Goal: Use online tool/utility: Use online tool/utility

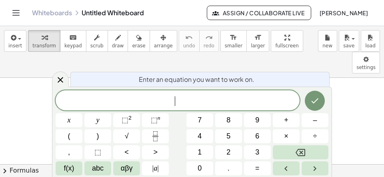
scroll to position [8, 0]
click at [273, 105] on span "​" at bounding box center [178, 100] width 244 height 11
click at [231, 100] on span "​" at bounding box center [178, 100] width 244 height 11
click at [201, 150] on span "1" at bounding box center [200, 152] width 4 height 11
click at [228, 138] on span "5" at bounding box center [229, 136] width 4 height 11
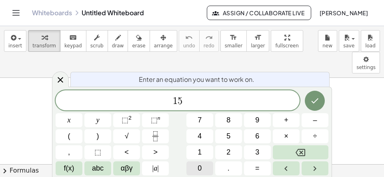
click at [203, 167] on button "0" at bounding box center [200, 168] width 27 height 14
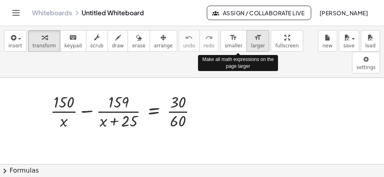
click at [251, 46] on span "larger" at bounding box center [258, 46] width 14 height 6
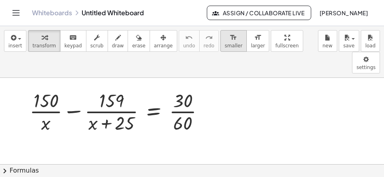
click at [225, 46] on span "smaller" at bounding box center [234, 46] width 18 height 6
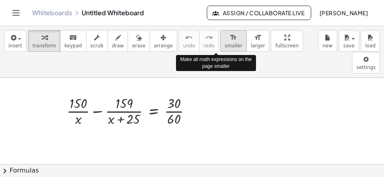
click at [225, 46] on span "smaller" at bounding box center [234, 46] width 18 height 6
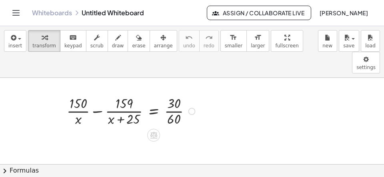
click at [193, 108] on div at bounding box center [192, 111] width 7 height 7
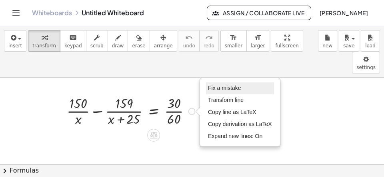
click at [233, 84] on span "Fix a mistake" at bounding box center [224, 87] width 33 height 6
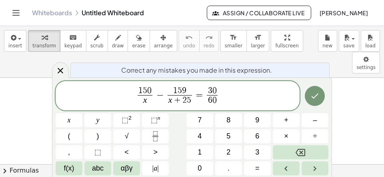
scroll to position [10, 0]
drag, startPoint x: 187, startPoint y: 88, endPoint x: 194, endPoint y: 95, distance: 9.3
click at [188, 88] on span "1 5 9 ​" at bounding box center [180, 91] width 25 height 9
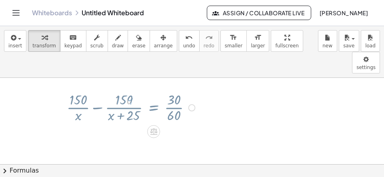
scroll to position [0, 0]
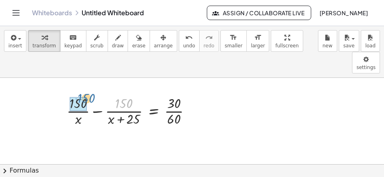
drag, startPoint x: 129, startPoint y: 82, endPoint x: 82, endPoint y: 64, distance: 50.2
click at [154, 111] on div "· 150 + · 150 · x − · 150 · ( + x + 25 ) = · 30 · 60" at bounding box center [154, 111] width 0 height 0
drag, startPoint x: 119, startPoint y: 81, endPoint x: 89, endPoint y: 69, distance: 32.1
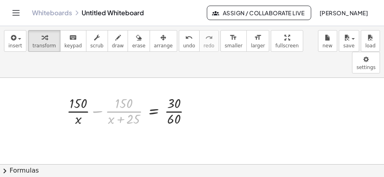
drag, startPoint x: 127, startPoint y: 82, endPoint x: 0, endPoint y: -25, distance: 166.2
drag, startPoint x: 120, startPoint y: 81, endPoint x: 384, endPoint y: 11, distance: 273.9
drag, startPoint x: 128, startPoint y: 85, endPoint x: 86, endPoint y: 86, distance: 42.1
click at [88, 93] on div at bounding box center [132, 110] width 139 height 34
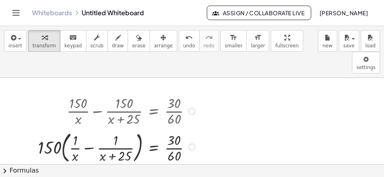
click at [91, 128] on div at bounding box center [118, 146] width 168 height 37
click at [90, 128] on div at bounding box center [118, 146] width 168 height 37
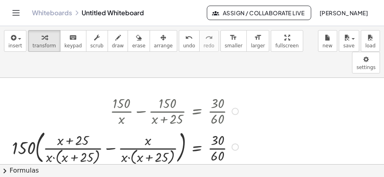
click at [109, 129] on div at bounding box center [126, 146] width 237 height 39
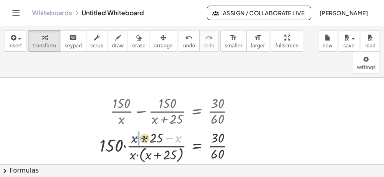
drag, startPoint x: 178, startPoint y: 116, endPoint x: 137, endPoint y: 116, distance: 40.8
click at [137, 128] on div at bounding box center [170, 146] width 149 height 36
click at [145, 128] on div at bounding box center [170, 146] width 149 height 36
click at [124, 128] on div at bounding box center [170, 146] width 149 height 36
click at [124, 128] on div at bounding box center [175, 146] width 139 height 36
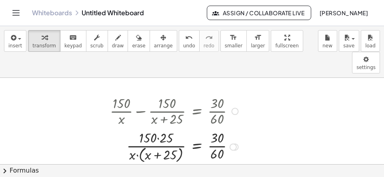
click at [158, 128] on div at bounding box center [175, 146] width 139 height 36
click at [140, 137] on div at bounding box center [175, 146] width 139 height 36
click at [142, 137] on div at bounding box center [175, 146] width 139 height 34
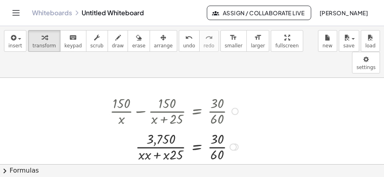
click at [152, 135] on div at bounding box center [175, 146] width 139 height 34
drag, startPoint x: 149, startPoint y: 135, endPoint x: 156, endPoint y: 134, distance: 7.7
click at [149, 135] on div at bounding box center [175, 146] width 139 height 34
drag, startPoint x: 164, startPoint y: 135, endPoint x: 178, endPoint y: 135, distance: 14.4
click at [180, 135] on div at bounding box center [175, 146] width 139 height 34
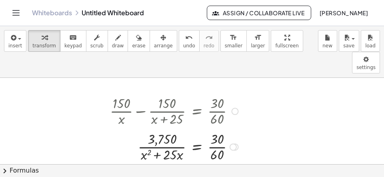
click at [218, 131] on div at bounding box center [175, 146] width 139 height 34
drag, startPoint x: 218, startPoint y: 138, endPoint x: 176, endPoint y: 124, distance: 44.3
click at [181, 129] on div at bounding box center [175, 146] width 139 height 34
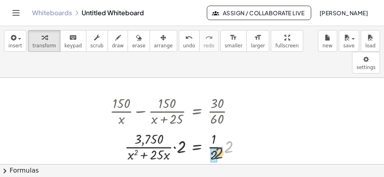
drag, startPoint x: 226, startPoint y: 128, endPoint x: 212, endPoint y: 130, distance: 13.8
click at [197, 147] on div "· 2 · = · 25 3,750 ( + x + · x · ) 2 · 1 · · 2 · · 2 · 2" at bounding box center [197, 147] width 0 height 0
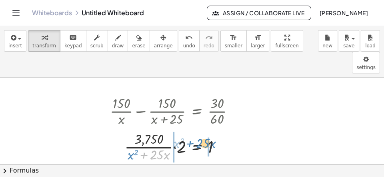
drag, startPoint x: 144, startPoint y: 135, endPoint x: 198, endPoint y: 123, distance: 55.4
click at [199, 129] on div at bounding box center [175, 146] width 139 height 34
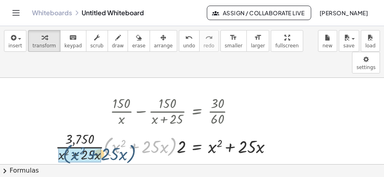
drag, startPoint x: 172, startPoint y: 126, endPoint x: 130, endPoint y: 131, distance: 42.3
click at [123, 135] on div at bounding box center [167, 146] width 231 height 34
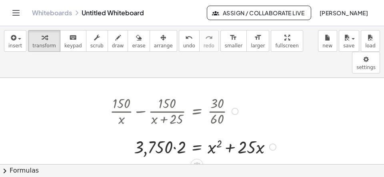
click at [173, 134] on div at bounding box center [194, 146] width 177 height 24
drag, startPoint x: 170, startPoint y: 120, endPoint x: 215, endPoint y: 121, distance: 44.5
click at [218, 134] on div at bounding box center [187, 146] width 191 height 24
drag, startPoint x: 167, startPoint y: 148, endPoint x: 231, endPoint y: 149, distance: 64.5
click at [231, 158] on div at bounding box center [194, 170] width 177 height 24
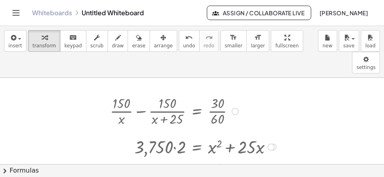
click at [151, 158] on div at bounding box center [214, 170] width 244 height 24
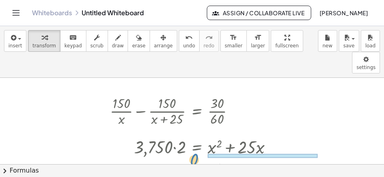
drag, startPoint x: 181, startPoint y: 144, endPoint x: 195, endPoint y: 133, distance: 17.5
click at [197, 170] on div "0 = + x 2 + · 25 · x − 7,500 0" at bounding box center [197, 170] width 0 height 0
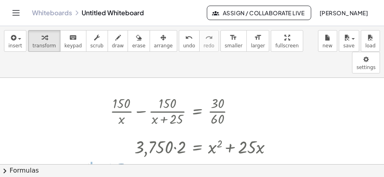
drag, startPoint x: 151, startPoint y: 148, endPoint x: 90, endPoint y: 148, distance: 61.3
click at [90, 158] on div at bounding box center [177, 170] width 211 height 24
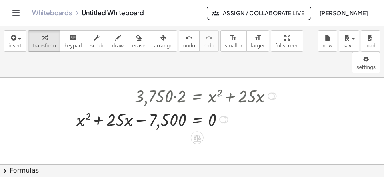
scroll to position [52, 0]
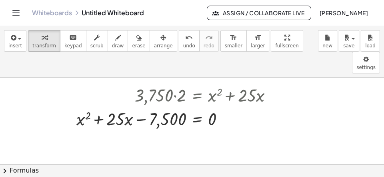
drag, startPoint x: 149, startPoint y: 171, endPoint x: 145, endPoint y: 169, distance: 4.2
click at [149, 171] on button "chevron_right Formulas" at bounding box center [192, 170] width 384 height 13
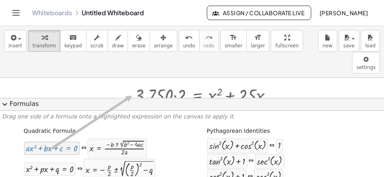
drag, startPoint x: 62, startPoint y: 150, endPoint x: 132, endPoint y: 94, distance: 90.1
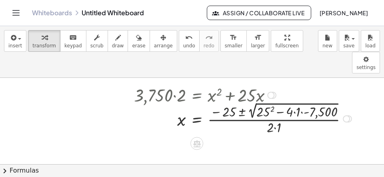
drag, startPoint x: 264, startPoint y: 88, endPoint x: 274, endPoint y: 93, distance: 10.4
click at [265, 100] on div at bounding box center [232, 118] width 252 height 36
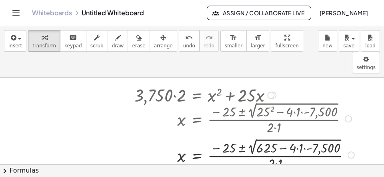
click at [302, 136] on div at bounding box center [233, 154] width 255 height 36
click at [299, 136] on div at bounding box center [232, 154] width 252 height 36
drag, startPoint x: 300, startPoint y: 127, endPoint x: 295, endPoint y: 123, distance: 6.0
click at [299, 136] on div at bounding box center [232, 154] width 252 height 36
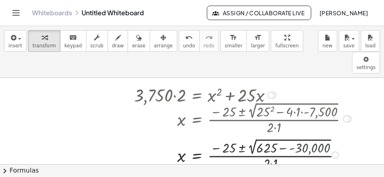
click at [296, 136] on div at bounding box center [232, 154] width 252 height 36
click at [297, 136] on div at bounding box center [232, 154] width 252 height 36
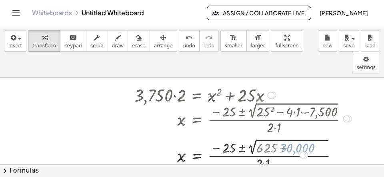
click at [297, 136] on div at bounding box center [232, 154] width 252 height 36
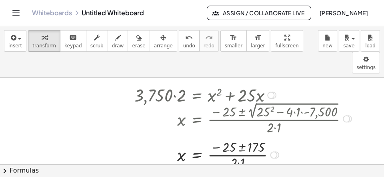
click at [244, 142] on div at bounding box center [232, 154] width 252 height 34
click at [239, 137] on div at bounding box center [232, 154] width 252 height 34
click at [241, 137] on div at bounding box center [232, 154] width 252 height 34
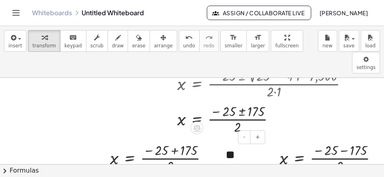
scroll to position [103, 0]
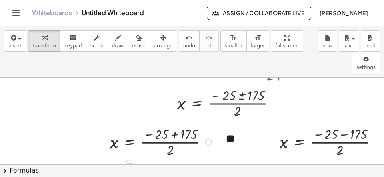
click at [173, 124] on div at bounding box center [162, 141] width 112 height 34
click at [178, 124] on div at bounding box center [162, 141] width 112 height 34
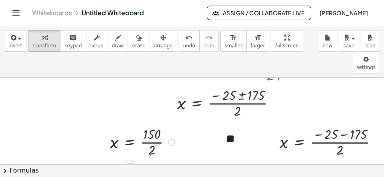
click at [162, 124] on div at bounding box center [143, 141] width 75 height 34
drag, startPoint x: 350, startPoint y: 114, endPoint x: 358, endPoint y: 119, distance: 10.1
click at [350, 124] on div at bounding box center [332, 141] width 112 height 34
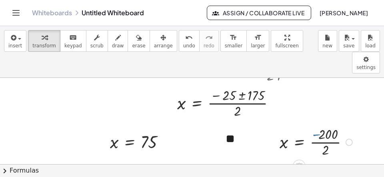
click at [336, 124] on div at bounding box center [317, 141] width 83 height 34
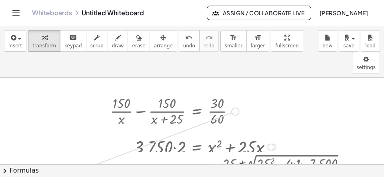
drag, startPoint x: 239, startPoint y: 89, endPoint x: 76, endPoint y: 148, distance: 172.5
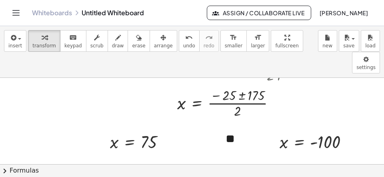
scroll to position [52, 0]
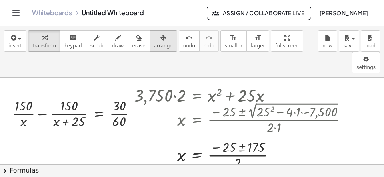
drag, startPoint x: 149, startPoint y: 43, endPoint x: 149, endPoint y: 49, distance: 5.7
click at [154, 44] on span "arrange" at bounding box center [163, 46] width 19 height 6
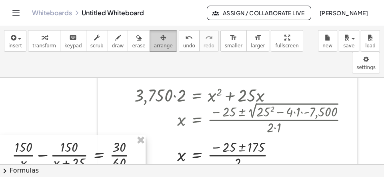
drag, startPoint x: 85, startPoint y: 134, endPoint x: 87, endPoint y: 186, distance: 51.7
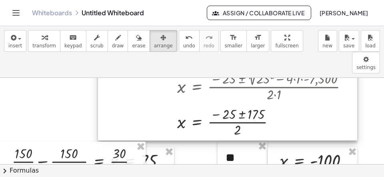
scroll to position [116, 0]
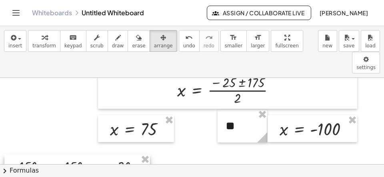
drag, startPoint x: 107, startPoint y: 119, endPoint x: 105, endPoint y: 143, distance: 23.7
click at [111, 154] on div at bounding box center [77, 173] width 146 height 38
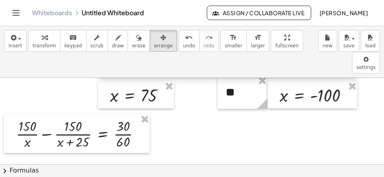
scroll to position [168, 0]
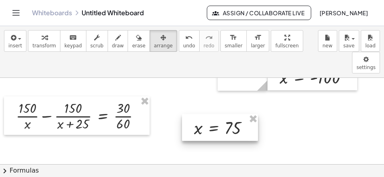
drag, startPoint x: 155, startPoint y: 62, endPoint x: 243, endPoint y: 105, distance: 97.8
click at [239, 114] on div at bounding box center [220, 127] width 76 height 27
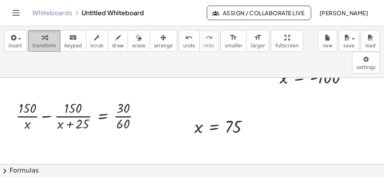
drag, startPoint x: 37, startPoint y: 35, endPoint x: 56, endPoint y: 44, distance: 20.6
click at [38, 36] on div "button" at bounding box center [44, 37] width 24 height 10
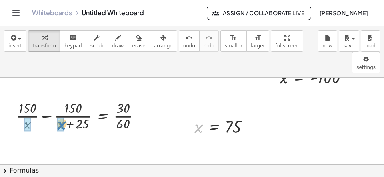
drag, startPoint x: 201, startPoint y: 107, endPoint x: 64, endPoint y: 103, distance: 137.4
click at [214, 127] on div "x x = 75" at bounding box center [214, 127] width 0 height 0
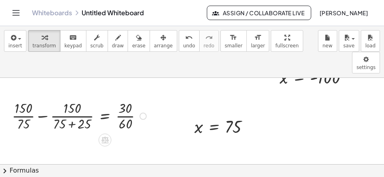
click at [76, 105] on div at bounding box center [80, 115] width 145 height 34
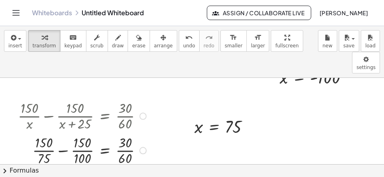
click at [86, 141] on div at bounding box center [83, 150] width 139 height 34
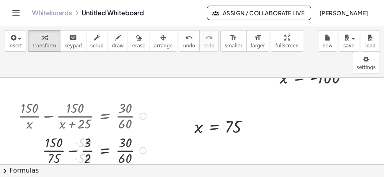
click at [46, 140] on div at bounding box center [83, 150] width 139 height 34
click at [74, 133] on div at bounding box center [83, 150] width 139 height 34
click at [73, 133] on div at bounding box center [83, 150] width 139 height 34
click at [75, 133] on div at bounding box center [83, 150] width 139 height 34
click at [69, 133] on div at bounding box center [83, 150] width 139 height 34
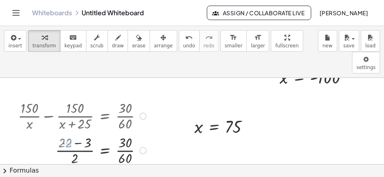
click at [81, 133] on div at bounding box center [83, 150] width 139 height 34
click at [134, 133] on div at bounding box center [83, 150] width 139 height 34
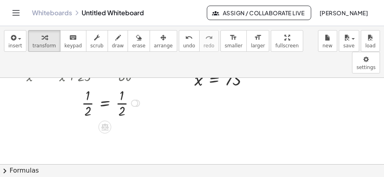
scroll to position [322, 0]
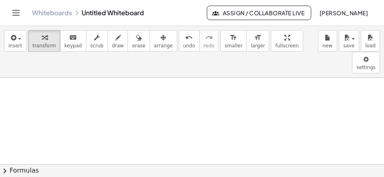
click at [28, 79] on div at bounding box center [192, 24] width 384 height 538
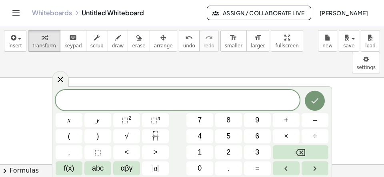
scroll to position [7, 0]
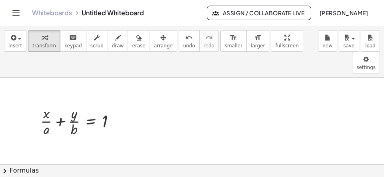
click at [189, 80] on div at bounding box center [192, 24] width 384 height 538
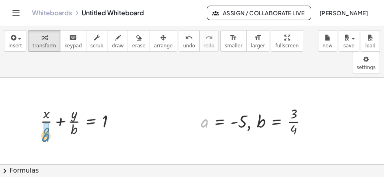
drag, startPoint x: 208, startPoint y: 102, endPoint x: 50, endPoint y: 115, distance: 159.1
click at [251, 122] on div "a , a = - 5 , b = · 3 · 4" at bounding box center [251, 122] width 0 height 0
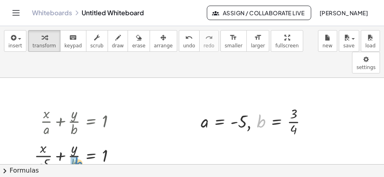
drag, startPoint x: 261, startPoint y: 101, endPoint x: 74, endPoint y: 143, distance: 191.3
click at [251, 122] on div "b , a = - 5 , b = · 3 · 4" at bounding box center [251, 122] width 0 height 0
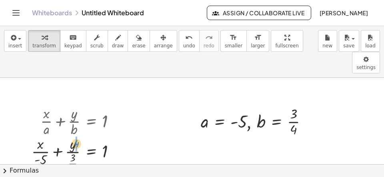
drag, startPoint x: 72, startPoint y: 147, endPoint x: 75, endPoint y: 120, distance: 26.7
click at [75, 134] on div at bounding box center [77, 155] width 99 height 42
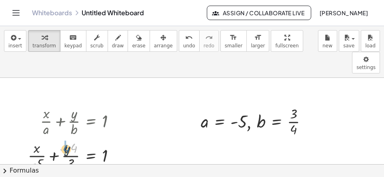
drag, startPoint x: 75, startPoint y: 125, endPoint x: 68, endPoint y: 126, distance: 7.7
click at [68, 138] on div at bounding box center [75, 155] width 102 height 34
click at [55, 138] on div at bounding box center [75, 155] width 102 height 34
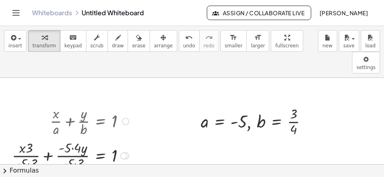
click at [51, 138] on div at bounding box center [71, 155] width 127 height 34
click at [68, 143] on div at bounding box center [83, 155] width 103 height 34
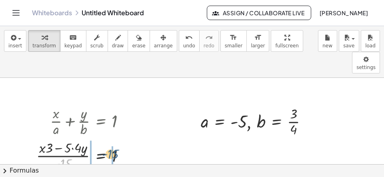
drag, startPoint x: 63, startPoint y: 141, endPoint x: 112, endPoint y: 130, distance: 49.6
click at [101, 156] on div "· - 15 · x · y = 1 · 4 · 3 · - · − 5 · ( + ) 15" at bounding box center [101, 156] width 0 height 0
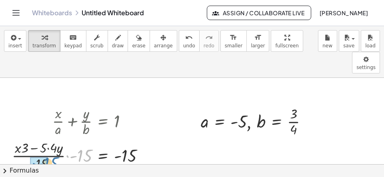
drag, startPoint x: 88, startPoint y: 132, endPoint x: 53, endPoint y: 140, distance: 35.3
click at [53, 140] on div at bounding box center [81, 155] width 147 height 34
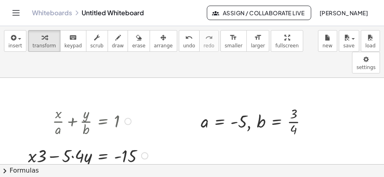
click at [73, 143] on div at bounding box center [89, 155] width 131 height 24
drag, startPoint x: 46, startPoint y: 157, endPoint x: 32, endPoint y: 150, distance: 15.8
click at [32, 167] on div at bounding box center [89, 179] width 131 height 24
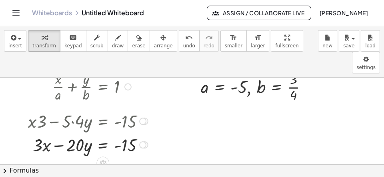
scroll to position [374, 0]
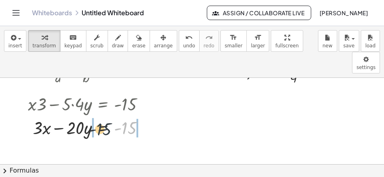
drag, startPoint x: 128, startPoint y: 104, endPoint x: 91, endPoint y: 105, distance: 36.9
click at [91, 115] on div at bounding box center [89, 127] width 131 height 24
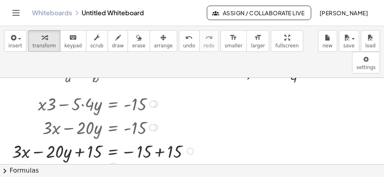
click at [160, 139] on div at bounding box center [104, 151] width 192 height 24
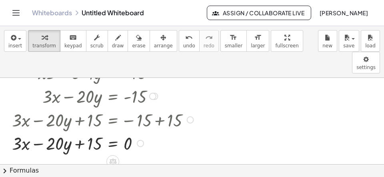
scroll to position [426, 0]
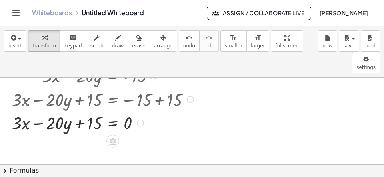
drag, startPoint x: 87, startPoint y: 101, endPoint x: 117, endPoint y: 102, distance: 29.7
click at [115, 110] on div at bounding box center [104, 122] width 192 height 24
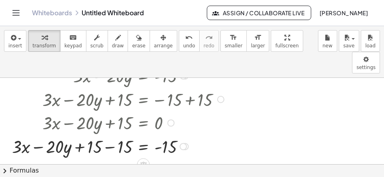
click at [113, 134] on div at bounding box center [119, 146] width 223 height 24
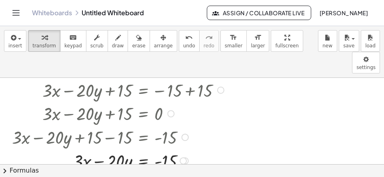
scroll to position [487, 0]
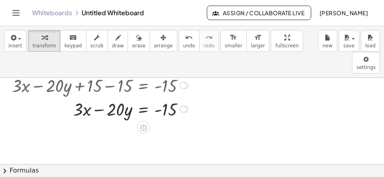
click at [143, 97] on div at bounding box center [119, 109] width 223 height 24
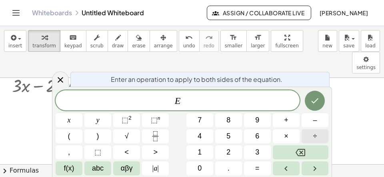
click at [322, 137] on button "÷" at bounding box center [315, 136] width 27 height 14
click at [306, 121] on button "–" at bounding box center [315, 120] width 27 height 14
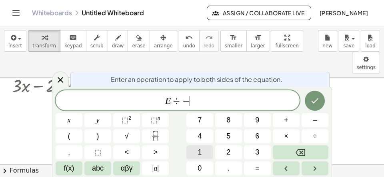
click at [207, 151] on button "1" at bounding box center [200, 152] width 27 height 14
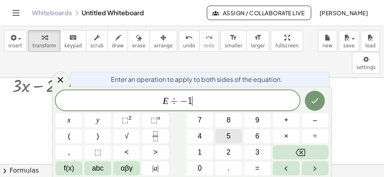
click at [228, 130] on button "5" at bounding box center [228, 136] width 27 height 14
click at [318, 100] on icon "Done" at bounding box center [315, 101] width 10 height 10
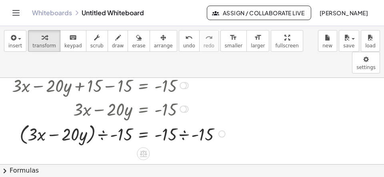
click at [185, 120] on div at bounding box center [120, 133] width 224 height 26
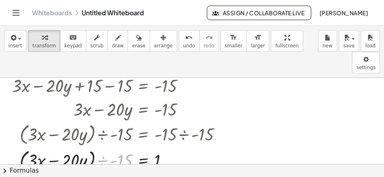
drag, startPoint x: 99, startPoint y: 137, endPoint x: 49, endPoint y: 150, distance: 51.4
click at [143, 160] on div "÷ - 15 · x · y = · 3 · − + 20 · ( ) ÷ - 15 1" at bounding box center [143, 160] width 0 height 0
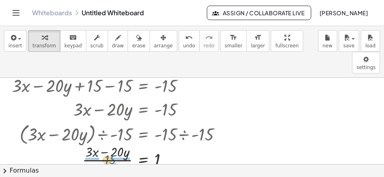
drag, startPoint x: 107, startPoint y: 148, endPoint x: 107, endPoint y: 139, distance: 8.4
click at [107, 142] on div at bounding box center [120, 159] width 224 height 34
drag, startPoint x: 76, startPoint y: 131, endPoint x: 87, endPoint y: 149, distance: 21.0
click at [143, 160] on div "· 3 · x · y = · 3 · − + 20 1 · - 15 · - 15" at bounding box center [143, 160] width 0 height 0
drag, startPoint x: 116, startPoint y: 147, endPoint x: 109, endPoint y: 143, distance: 8.7
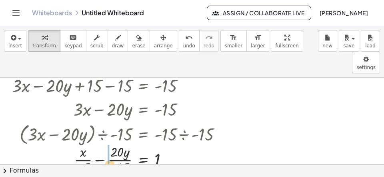
click at [111, 143] on div at bounding box center [120, 159] width 224 height 34
click at [106, 143] on div at bounding box center [120, 159] width 224 height 34
click at [122, 147] on div at bounding box center [120, 159] width 224 height 34
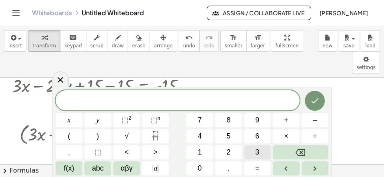
click at [257, 148] on span "3" at bounding box center [257, 152] width 4 height 11
click at [257, 169] on span "=" at bounding box center [257, 168] width 4 height 11
click at [257, 153] on span "3" at bounding box center [257, 152] width 4 height 11
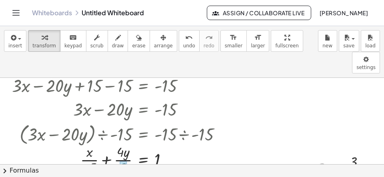
drag, startPoint x: 324, startPoint y: 148, endPoint x: 124, endPoint y: 153, distance: 199.9
click at [337, 169] on div "3 3 = · 3 · 1" at bounding box center [337, 169] width 0 height 0
drag, startPoint x: 121, startPoint y: 125, endPoint x: 125, endPoint y: 151, distance: 26.3
click at [125, 151] on div at bounding box center [120, 159] width 224 height 42
click at [118, 153] on div at bounding box center [120, 159] width 224 height 42
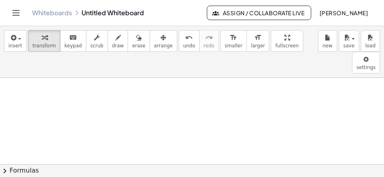
scroll to position [645, 0]
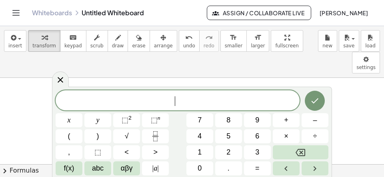
scroll to position [7, 0]
click at [71, 121] on button "x" at bounding box center [69, 120] width 27 height 14
click at [258, 166] on span "=" at bounding box center [257, 168] width 4 height 11
click at [123, 165] on span "αβγ" at bounding box center [127, 168] width 12 height 11
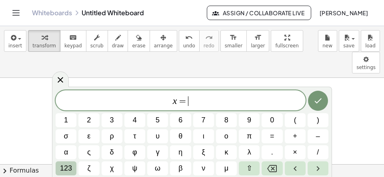
click at [71, 169] on span "123" at bounding box center [66, 168] width 12 height 11
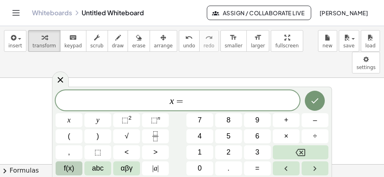
click at [74, 168] on span "f(x)" at bounding box center [69, 168] width 10 height 11
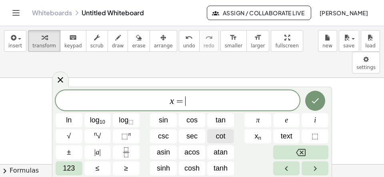
click at [216, 135] on button "cot" at bounding box center [220, 136] width 27 height 14
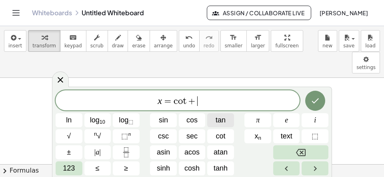
click at [222, 122] on span "tan" at bounding box center [221, 120] width 10 height 11
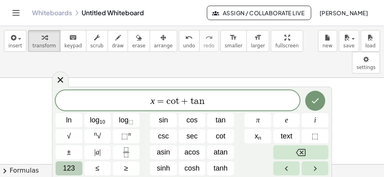
click at [68, 163] on span "123" at bounding box center [69, 168] width 12 height 11
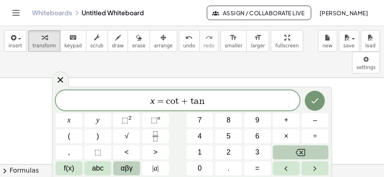
click at [127, 166] on span "αβγ" at bounding box center [127, 168] width 12 height 11
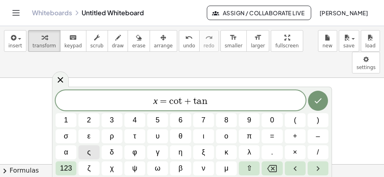
click at [178, 133] on button "θ" at bounding box center [180, 136] width 21 height 14
click at [180, 101] on span "+" at bounding box center [185, 101] width 12 height 10
click at [182, 135] on span "θ" at bounding box center [181, 136] width 4 height 11
click at [311, 99] on button "Done" at bounding box center [318, 101] width 20 height 20
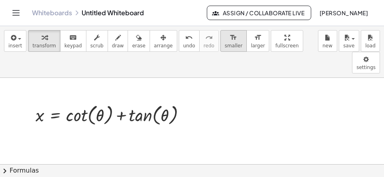
click at [225, 44] on span "smaller" at bounding box center [234, 46] width 18 height 6
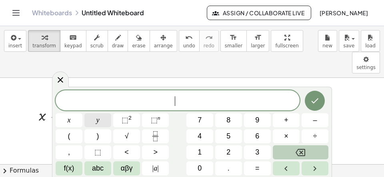
click at [105, 117] on button "y" at bounding box center [97, 120] width 27 height 14
click at [258, 168] on span "=" at bounding box center [257, 168] width 4 height 11
click at [72, 169] on span "f(x)" at bounding box center [69, 168] width 10 height 11
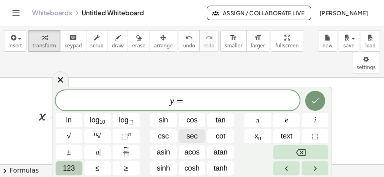
click at [198, 133] on button "sec" at bounding box center [192, 136] width 27 height 14
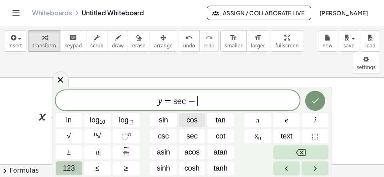
click at [201, 119] on button "cos" at bounding box center [192, 120] width 27 height 14
click at [68, 165] on span "123" at bounding box center [69, 168] width 12 height 11
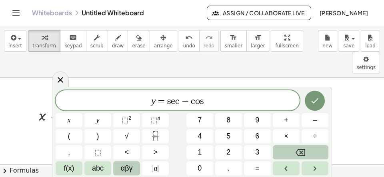
click at [122, 167] on span "αβγ" at bounding box center [127, 168] width 12 height 11
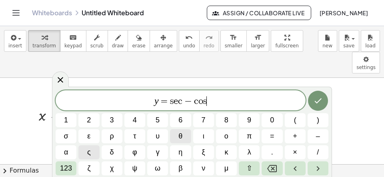
click at [181, 135] on span "θ" at bounding box center [181, 136] width 4 height 11
click at [181, 101] on span "−" at bounding box center [185, 101] width 12 height 10
click at [184, 134] on button "θ" at bounding box center [180, 136] width 21 height 14
click at [313, 101] on button "Done" at bounding box center [318, 101] width 20 height 20
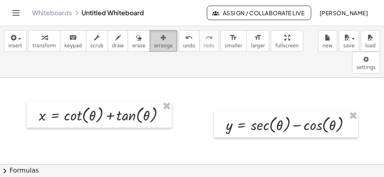
click at [150, 50] on button "arrange" at bounding box center [164, 41] width 28 height 22
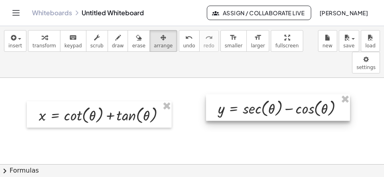
drag, startPoint x: 264, startPoint y: 105, endPoint x: 254, endPoint y: 80, distance: 27.1
click at [254, 94] on div at bounding box center [278, 107] width 144 height 26
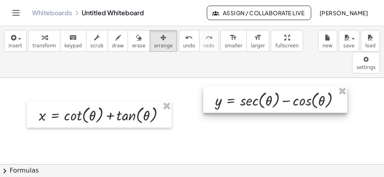
click at [270, 86] on div at bounding box center [275, 99] width 144 height 26
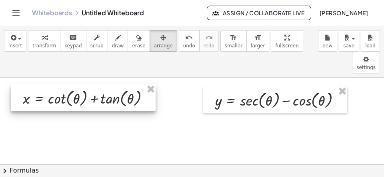
click at [123, 84] on div at bounding box center [83, 97] width 145 height 26
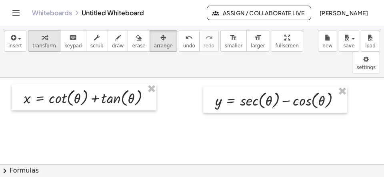
click at [42, 35] on icon "button" at bounding box center [45, 38] width 6 height 10
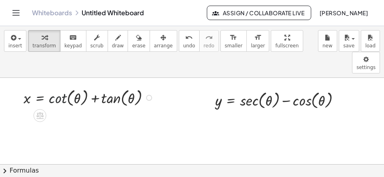
click at [61, 86] on div at bounding box center [90, 97] width 141 height 22
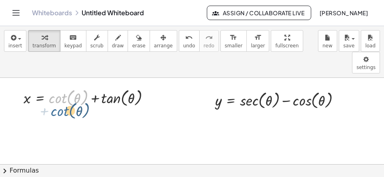
drag, startPoint x: 62, startPoint y: 82, endPoint x: 65, endPoint y: 100, distance: 17.9
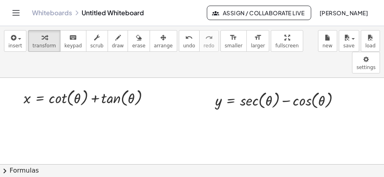
click at [104, 170] on button "chevron_right Formulas" at bounding box center [192, 170] width 384 height 13
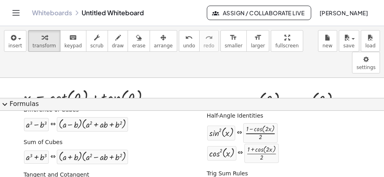
scroll to position [267, 0]
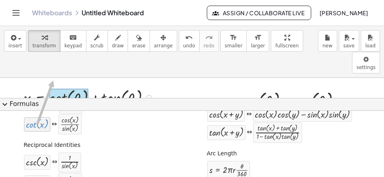
drag, startPoint x: 37, startPoint y: 127, endPoint x: 55, endPoint y: 83, distance: 47.4
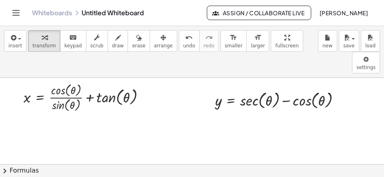
click at [60, 167] on button "chevron_right Formulas" at bounding box center [192, 170] width 384 height 13
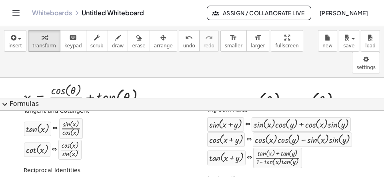
scroll to position [222, 0]
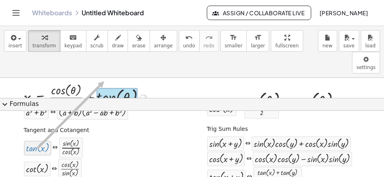
drag, startPoint x: 34, startPoint y: 150, endPoint x: 104, endPoint y: 85, distance: 95.5
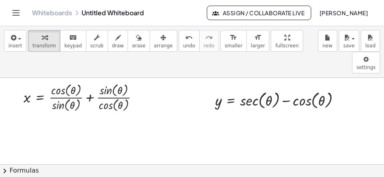
click at [84, 174] on button "chevron_right Formulas" at bounding box center [192, 170] width 384 height 13
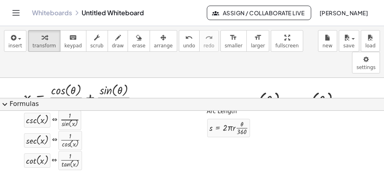
scroll to position [311, 0]
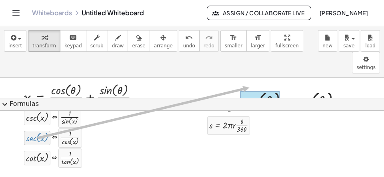
drag, startPoint x: 41, startPoint y: 141, endPoint x: 249, endPoint y: 87, distance: 215.0
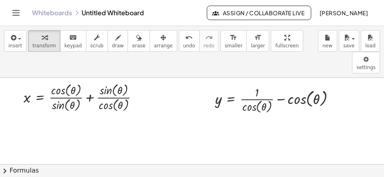
click at [89, 80] on div at bounding box center [84, 96] width 129 height 32
click at [90, 80] on div at bounding box center [84, 96] width 129 height 32
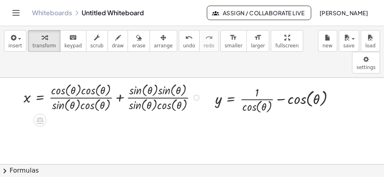
click at [121, 80] on div at bounding box center [114, 96] width 188 height 32
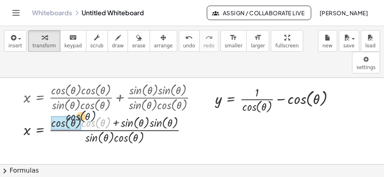
drag, startPoint x: 97, startPoint y: 100, endPoint x: 78, endPoint y: 93, distance: 19.3
click at [78, 113] on div at bounding box center [114, 129] width 188 height 32
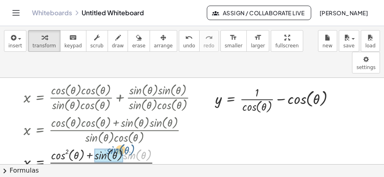
drag, startPoint x: 140, startPoint y: 135, endPoint x: 129, endPoint y: 134, distance: 10.5
click at [40, 162] on div "· sin ( , θ ) x = cos ( , θ ) · sin ( , θ ) · sin ( , θ ) · cos ( , θ ) · sin (…" at bounding box center [40, 162] width 0 height 0
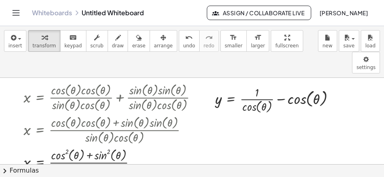
click at [141, 169] on button "chevron_right Formulas" at bounding box center [192, 170] width 384 height 13
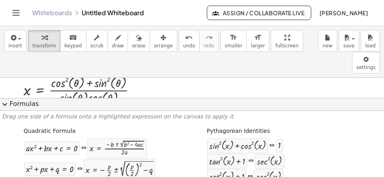
scroll to position [717, 0]
drag, startPoint x: 103, startPoint y: 61, endPoint x: 49, endPoint y: 59, distance: 54.5
click at [49, 73] on div at bounding box center [114, 89] width 188 height 32
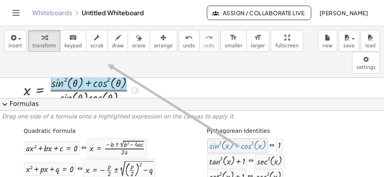
drag, startPoint x: 249, startPoint y: 143, endPoint x: 107, endPoint y: 64, distance: 162.4
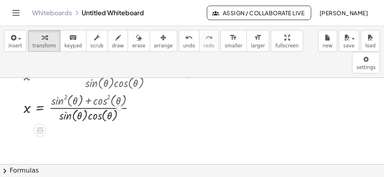
scroll to position [678, 0]
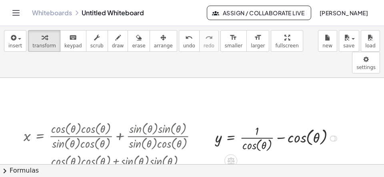
scroll to position [626, 0]
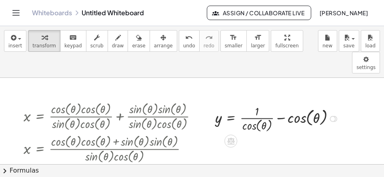
click at [282, 103] on div at bounding box center [278, 118] width 134 height 31
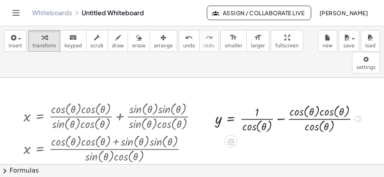
click at [281, 102] on div at bounding box center [290, 118] width 159 height 32
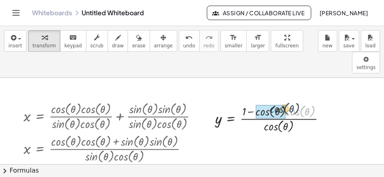
drag, startPoint x: 304, startPoint y: 93, endPoint x: 282, endPoint y: 92, distance: 21.7
click at [231, 119] on div "· cos ( , θ ) y = cos ( , θ ) 1 · cos ( , θ ) · cos ( , θ ) · · ( + − )" at bounding box center [231, 119] width 0 height 0
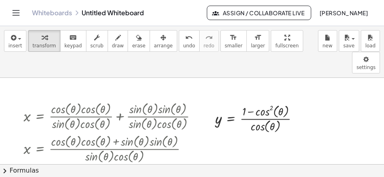
click at [294, 170] on button "chevron_right Formulas" at bounding box center [192, 170] width 384 height 13
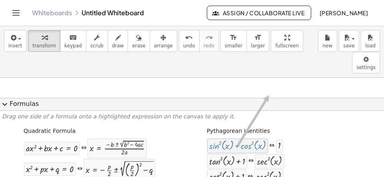
drag, startPoint x: 242, startPoint y: 149, endPoint x: 270, endPoint y: 91, distance: 63.6
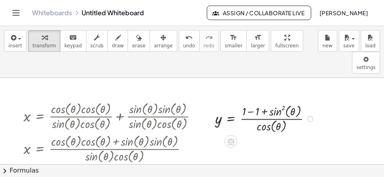
drag, startPoint x: 253, startPoint y: 91, endPoint x: 250, endPoint y: 101, distance: 10.1
click at [253, 102] on div at bounding box center [266, 118] width 110 height 32
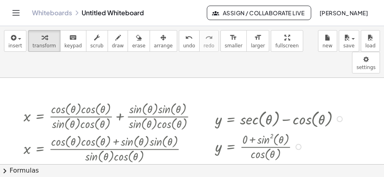
drag, startPoint x: 285, startPoint y: 97, endPoint x: 286, endPoint y: 161, distance: 64.9
click at [231, 176] on div "y = · cos ( , θ ) θ · sin ( , ) 2" at bounding box center [231, 179] width 0 height 0
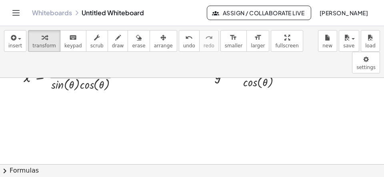
scroll to position [678, 0]
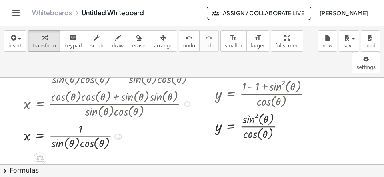
drag, startPoint x: 119, startPoint y: 105, endPoint x: 117, endPoint y: 125, distance: 19.7
click at [117, 133] on div at bounding box center [118, 136] width 6 height 6
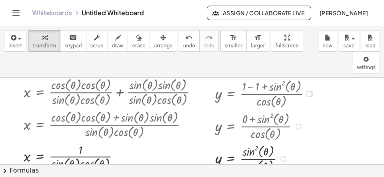
drag, startPoint x: 285, startPoint y: 105, endPoint x: 284, endPoint y: 142, distance: 37.3
click at [231, 159] on div "y = · cos ( , θ ) θ · sin ( , ) 2" at bounding box center [231, 159] width 0 height 0
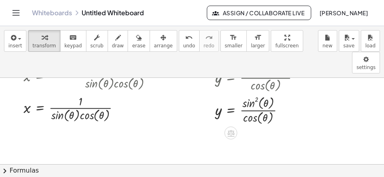
scroll to position [752, 0]
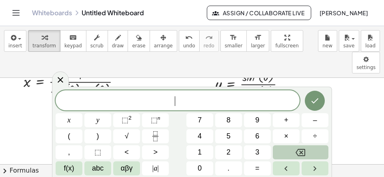
scroll to position [7, 0]
click at [72, 130] on button "(" at bounding box center [69, 136] width 27 height 14
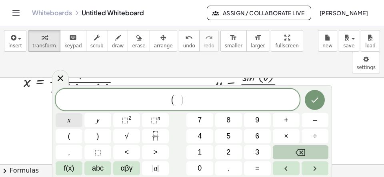
click at [76, 120] on button "x" at bounding box center [69, 120] width 27 height 14
click at [121, 119] on button "⬚ 2" at bounding box center [126, 120] width 27 height 14
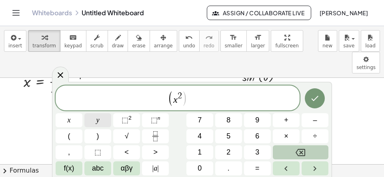
click at [99, 122] on span "y" at bounding box center [98, 120] width 3 height 11
click at [199, 90] on span "( x 2 y ​ )" at bounding box center [178, 98] width 244 height 16
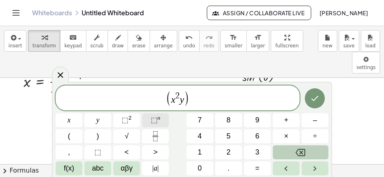
click at [155, 122] on span "⬚" at bounding box center [154, 120] width 7 height 8
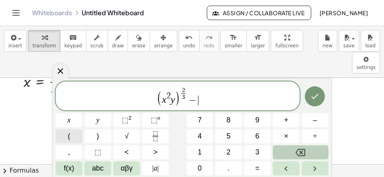
click at [66, 136] on button "(" at bounding box center [69, 136] width 27 height 14
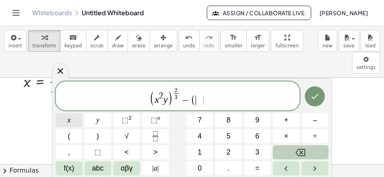
click at [70, 120] on span "x" at bounding box center [69, 120] width 3 height 11
click at [104, 121] on button "y" at bounding box center [97, 120] width 27 height 14
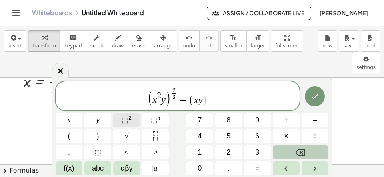
click at [124, 119] on span "⬚" at bounding box center [125, 120] width 7 height 8
click at [215, 101] on span "( x 2 y ) 2 3 ​ − ( x y 2 ​ )" at bounding box center [178, 96] width 244 height 20
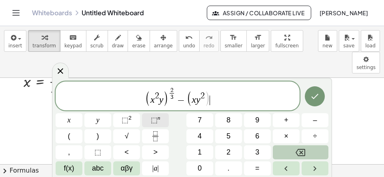
click at [160, 119] on sup "n" at bounding box center [159, 118] width 3 height 6
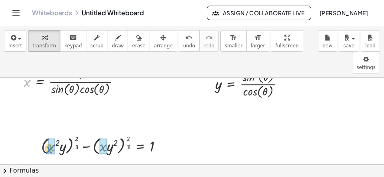
drag, startPoint x: 26, startPoint y: 61, endPoint x: 48, endPoint y: 127, distance: 70.2
click at [40, 82] on div "x x = · sin ( , θ ) · cos ( , θ ) · 1" at bounding box center [40, 82] width 0 height 0
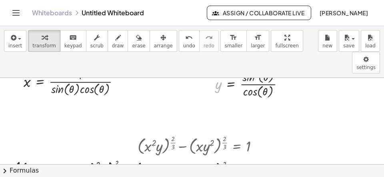
drag, startPoint x: 221, startPoint y: 63, endPoint x: 100, endPoint y: 157, distance: 153.2
click at [231, 84] on div "y y = · cos ( , θ ) θ · sin ( , ) 2" at bounding box center [231, 84] width 0 height 0
drag, startPoint x: 218, startPoint y: 68, endPoint x: 105, endPoint y: 156, distance: 143.3
click at [105, 164] on div "insert select one: Math Expression Function Text Youtube Video Graphing Geometr…" at bounding box center [192, 101] width 384 height 151
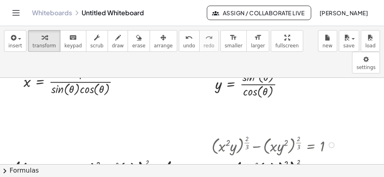
scroll to position [804, 0]
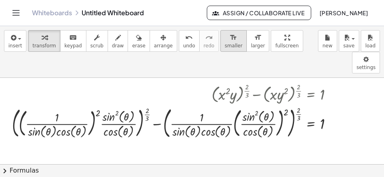
click at [225, 41] on div "format_size" at bounding box center [234, 37] width 18 height 10
click at [72, 104] on div at bounding box center [175, 122] width 335 height 36
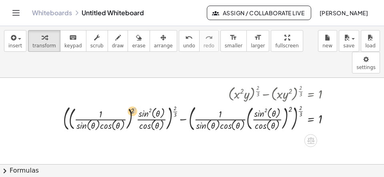
drag, startPoint x: 137, startPoint y: 87, endPoint x: 114, endPoint y: 98, distance: 25.8
click at [114, 102] on div at bounding box center [200, 117] width 282 height 31
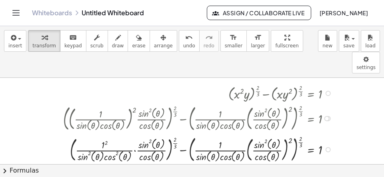
click at [105, 133] on div at bounding box center [200, 148] width 282 height 31
drag, startPoint x: 150, startPoint y: 120, endPoint x: 80, endPoint y: 138, distance: 71.9
click at [80, 138] on div at bounding box center [200, 148] width 282 height 31
drag, startPoint x: 143, startPoint y: 122, endPoint x: 78, endPoint y: 136, distance: 66.4
click at [78, 136] on div at bounding box center [200, 148] width 282 height 31
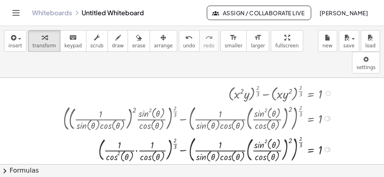
click at [138, 133] on div at bounding box center [200, 148] width 282 height 31
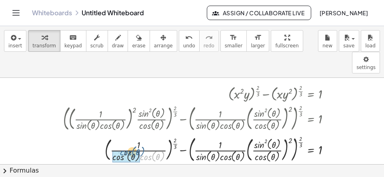
drag, startPoint x: 148, startPoint y: 137, endPoint x: 133, endPoint y: 134, distance: 15.9
click at [311, 149] on div "· cos ( , θ ) + ( ) ( · 2 · 3 ) − ( · · 2 ) ( · 2 · 3 ) = 1 · cos ( , θ ) · 1 ·…" at bounding box center [311, 149] width 0 height 0
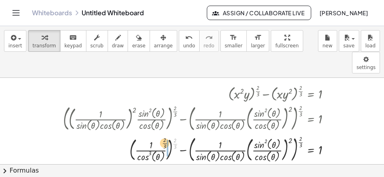
drag, startPoint x: 177, startPoint y: 123, endPoint x: 156, endPoint y: 125, distance: 21.4
click at [151, 133] on div at bounding box center [200, 148] width 282 height 31
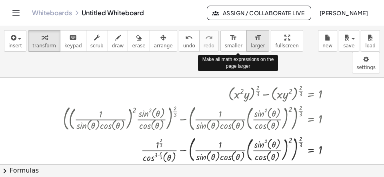
click at [251, 44] on span "larger" at bounding box center [258, 46] width 14 height 6
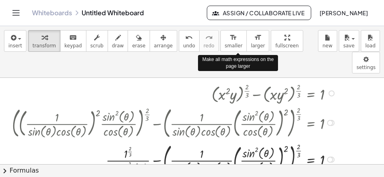
click at [157, 140] on div at bounding box center [175, 158] width 335 height 37
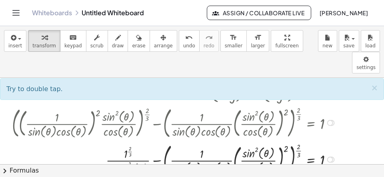
click at [130, 140] on div at bounding box center [175, 158] width 335 height 37
click at [126, 140] on div at bounding box center [175, 158] width 335 height 37
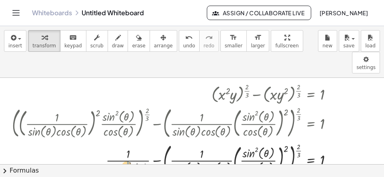
drag, startPoint x: 129, startPoint y: 147, endPoint x: 125, endPoint y: 147, distance: 4.4
click at [311, 159] on div "· 3 + − ( · · 2 ) ( · 2 · 3 ) = 1 · cos ( , θ ) · 1 · sin ( , θ ) · cos ( , θ )…" at bounding box center [311, 159] width 0 height 0
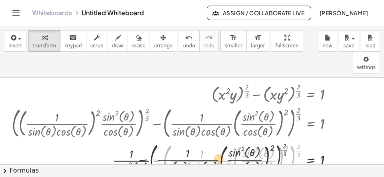
drag, startPoint x: 289, startPoint y: 127, endPoint x: 265, endPoint y: 125, distance: 24.1
click at [265, 140] on div at bounding box center [175, 158] width 335 height 36
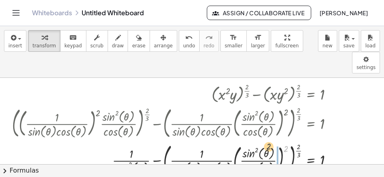
drag, startPoint x: 286, startPoint y: 125, endPoint x: 256, endPoint y: 125, distance: 30.0
click at [256, 140] on div at bounding box center [175, 158] width 335 height 36
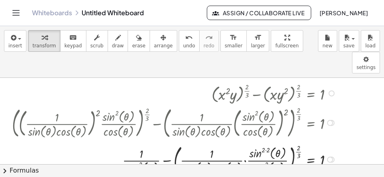
click at [268, 141] on div at bounding box center [175, 158] width 335 height 34
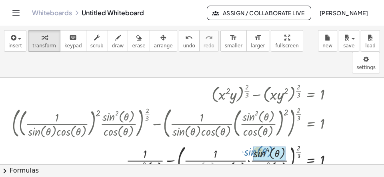
drag, startPoint x: 200, startPoint y: 147, endPoint x: 259, endPoint y: 131, distance: 61.5
click at [311, 159] on div "· sin ( , θ ) + − ( · · ) ( · 2 · 3 ) = 1 · cos ( , θ ) · 1 · sin ( , θ ) · cos…" at bounding box center [311, 159] width 0 height 0
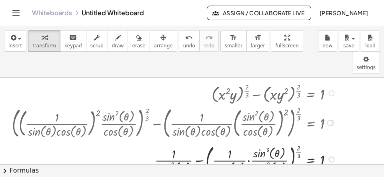
click at [250, 142] on div at bounding box center [175, 158] width 335 height 34
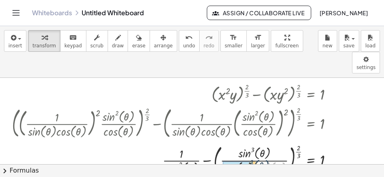
drag, startPoint x: 261, startPoint y: 151, endPoint x: 242, endPoint y: 149, distance: 18.9
click at [311, 159] on div "· cos ( , θ ) 2 + − ( ) ( · 2 · 3 ) = 1 · cos ( , θ ) sin ( , θ ) · cos ( , θ )…" at bounding box center [311, 159] width 0 height 0
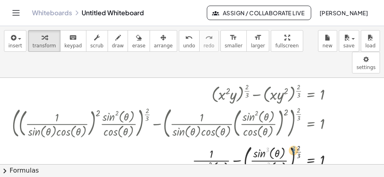
drag, startPoint x: 267, startPoint y: 141, endPoint x: 296, endPoint y: 131, distance: 30.4
click at [296, 141] on div at bounding box center [175, 158] width 335 height 34
drag, startPoint x: 294, startPoint y: 133, endPoint x: 297, endPoint y: 128, distance: 5.8
click at [311, 159] on div "· 3 + − ( ) ( · 2 · 3 ) = 1 · cos ( , θ ) sin ( , θ ) · cos ( , θ ) · · 1 2 3 ·" at bounding box center [311, 159] width 0 height 0
drag, startPoint x: 301, startPoint y: 126, endPoint x: 272, endPoint y: 131, distance: 29.3
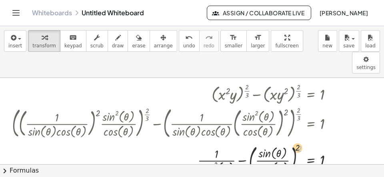
click at [273, 141] on div at bounding box center [175, 158] width 335 height 34
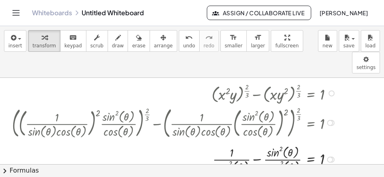
drag, startPoint x: 260, startPoint y: 137, endPoint x: 264, endPoint y: 142, distance: 6.3
click at [260, 143] on div at bounding box center [175, 159] width 335 height 32
click at [284, 170] on button "chevron_right Formulas" at bounding box center [192, 170] width 384 height 13
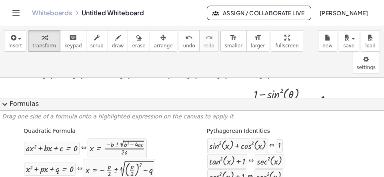
scroll to position [879, 0]
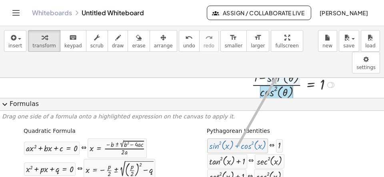
drag, startPoint x: 229, startPoint y: 145, endPoint x: 277, endPoint y: 76, distance: 83.1
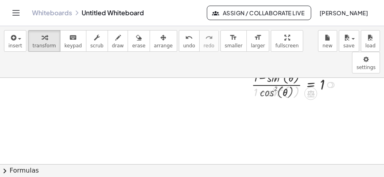
scroll to position [860, 0]
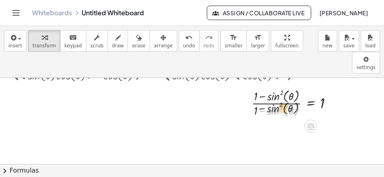
click at [311, 103] on div "− sin ( , θ ) 2 = 1 · θ sin ( , θ ) 1 2 · ( + − ) ( + 1 − sin ( , ) 2 )" at bounding box center [311, 103] width 0 height 0
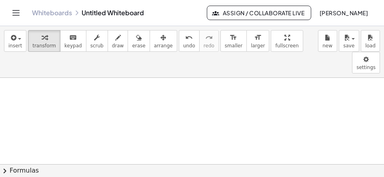
scroll to position [968, 0]
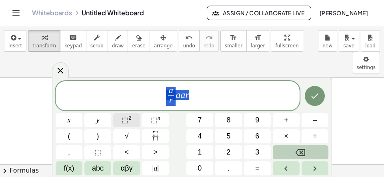
scroll to position [125, 3]
drag, startPoint x: 195, startPoint y: 98, endPoint x: 137, endPoint y: 115, distance: 60.0
click at [137, 115] on div "**********" at bounding box center [192, 128] width 273 height 95
click at [233, 97] on span "a r ​ a a r ​" at bounding box center [178, 96] width 244 height 21
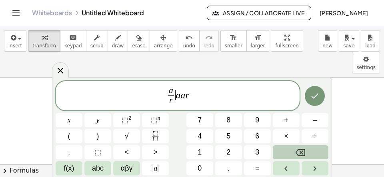
click at [176, 94] on var "a" at bounding box center [178, 94] width 5 height 10
click at [277, 116] on button "+" at bounding box center [286, 120] width 27 height 14
drag, startPoint x: 187, startPoint y: 98, endPoint x: 217, endPoint y: 124, distance: 39.7
click at [187, 98] on var "a" at bounding box center [188, 94] width 5 height 10
click at [290, 125] on button "+" at bounding box center [286, 120] width 27 height 14
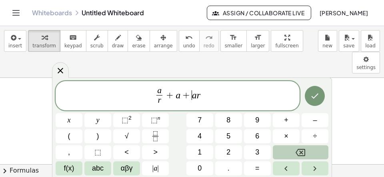
drag, startPoint x: 221, startPoint y: 99, endPoint x: 232, endPoint y: 111, distance: 16.4
click at [221, 99] on span "a r ​ + a + ​ a r" at bounding box center [178, 96] width 244 height 21
click at [259, 169] on span "=" at bounding box center [257, 168] width 4 height 11
click at [259, 121] on span "9" at bounding box center [257, 120] width 4 height 11
click at [197, 153] on button "1" at bounding box center [200, 152] width 27 height 14
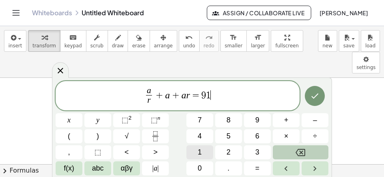
scroll to position [8, 0]
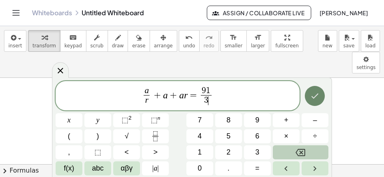
click at [311, 95] on icon "Done" at bounding box center [315, 96] width 10 height 10
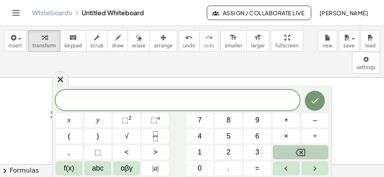
scroll to position [7, 0]
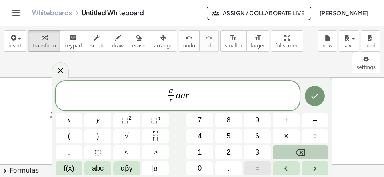
click at [260, 168] on button "=" at bounding box center [257, 168] width 27 height 14
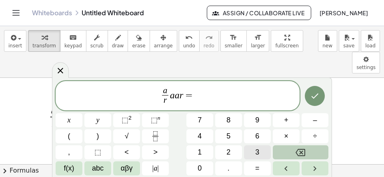
click at [257, 151] on span "3" at bounding box center [257, 152] width 4 height 11
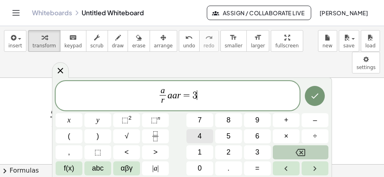
click at [196, 132] on button "4" at bounding box center [200, 136] width 27 height 14
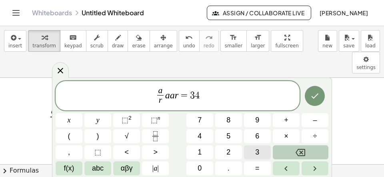
click at [259, 152] on span "3" at bounding box center [257, 152] width 4 height 11
click at [313, 101] on button "Done" at bounding box center [315, 96] width 20 height 20
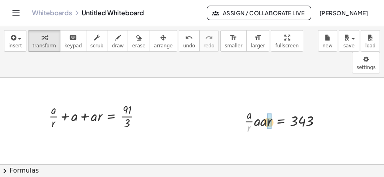
drag, startPoint x: 248, startPoint y: 106, endPoint x: 268, endPoint y: 101, distance: 20.8
click at [281, 121] on div "· r · · a · r · a · a · r = 343" at bounding box center [281, 121] width 0 height 0
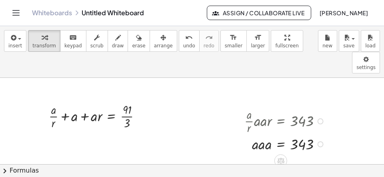
drag, startPoint x: 268, startPoint y: 106, endPoint x: 268, endPoint y: 115, distance: 8.8
click at [281, 121] on div "· · a · r · a · a · r = 343 · a · a · a = 343" at bounding box center [281, 121] width 0 height 0
click at [256, 135] on div at bounding box center [286, 145] width 91 height 20
click at [265, 155] on div at bounding box center [286, 165] width 91 height 20
click at [280, 156] on div at bounding box center [286, 166] width 91 height 20
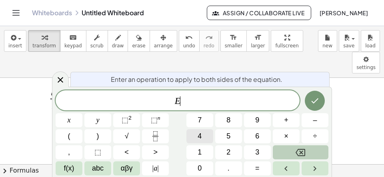
scroll to position [989, 0]
drag, startPoint x: 173, startPoint y: 95, endPoint x: 151, endPoint y: 123, distance: 35.2
click at [173, 96] on span "E ​" at bounding box center [178, 100] width 244 height 11
click at [64, 169] on button "f(x)" at bounding box center [69, 168] width 27 height 14
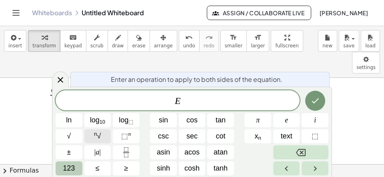
click at [102, 135] on button "n √" at bounding box center [97, 136] width 27 height 14
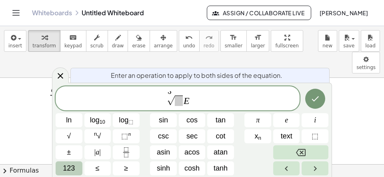
click at [177, 113] on div at bounding box center [163, 120] width 27 height 14
click at [313, 101] on icon "Done" at bounding box center [316, 99] width 10 height 10
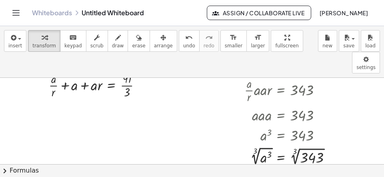
scroll to position [1019, 0]
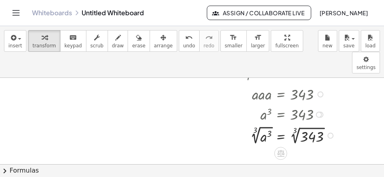
drag, startPoint x: 254, startPoint y: 115, endPoint x: 255, endPoint y: 119, distance: 4.7
click at [254, 123] on div at bounding box center [291, 134] width 101 height 22
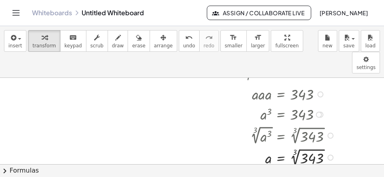
click at [297, 146] on div at bounding box center [291, 157] width 101 height 22
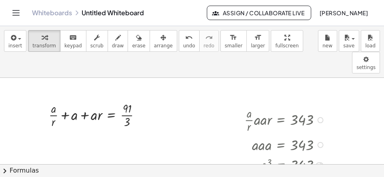
scroll to position [968, 0]
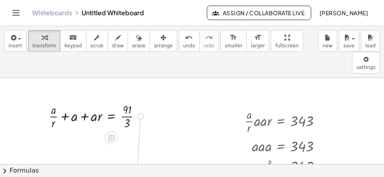
drag, startPoint x: 142, startPoint y: 94, endPoint x: 140, endPoint y: 164, distance: 70.5
click at [140, 164] on div "insert select one: Math Expression Function Text Youtube Video Graphing Geometr…" at bounding box center [192, 101] width 384 height 151
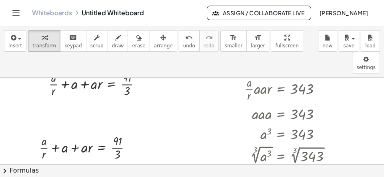
scroll to position [1019, 0]
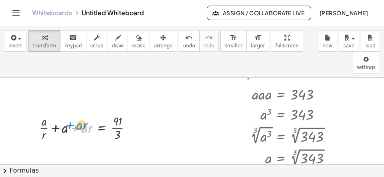
drag, startPoint x: 80, startPoint y: 109, endPoint x: 77, endPoint y: 106, distance: 4.3
click at [77, 113] on div at bounding box center [88, 127] width 107 height 29
drag, startPoint x: 85, startPoint y: 111, endPoint x: 68, endPoint y: 113, distance: 17.1
click at [102, 128] on div "· a + · a · r + a + · a · r = · 91 · 3" at bounding box center [102, 128] width 0 height 0
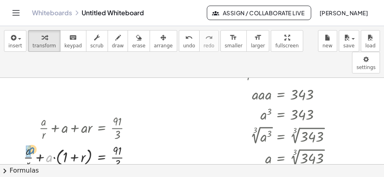
drag, startPoint x: 48, startPoint y: 140, endPoint x: 26, endPoint y: 137, distance: 22.7
click at [102, 157] on div "· a + · a · r + a + · r = · 91 · 3 + · ( 1 )" at bounding box center [102, 157] width 0 height 0
click at [55, 142] on div at bounding box center [81, 156] width 121 height 31
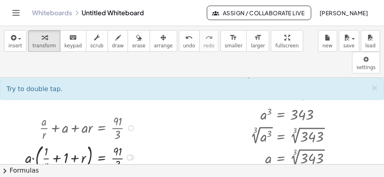
click at [58, 141] on div at bounding box center [81, 156] width 121 height 31
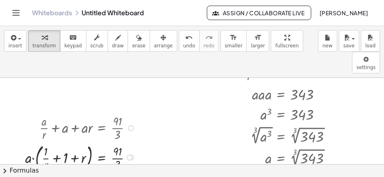
click at [58, 141] on div at bounding box center [81, 156] width 121 height 31
click at [74, 141] on div at bounding box center [78, 156] width 128 height 31
click at [70, 141] on div at bounding box center [75, 156] width 135 height 31
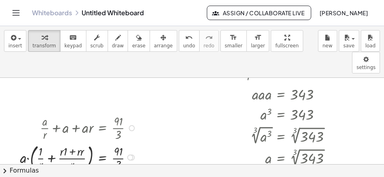
click at [65, 141] on div at bounding box center [79, 156] width 127 height 31
click at [55, 141] on div at bounding box center [81, 156] width 123 height 31
drag, startPoint x: 90, startPoint y: 131, endPoint x: 81, endPoint y: 133, distance: 9.1
click at [103, 157] on div "· r a · r = · 91 · 3 · 1 · r r · r · + + · ( + )" at bounding box center [103, 157] width 0 height 0
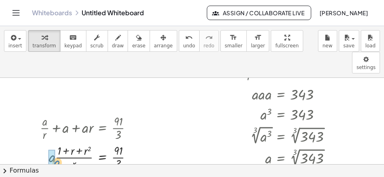
drag, startPoint x: 171, startPoint y: 179, endPoint x: 57, endPoint y: 138, distance: 121.2
click at [281, 176] on div "a a = 7" at bounding box center [281, 178] width 0 height 0
drag, startPoint x: 48, startPoint y: 135, endPoint x: 113, endPoint y: 139, distance: 65.0
click at [103, 157] on div "· 7 · = · 91 · 3 · 1 · r r r + + · ( + ) 2 7" at bounding box center [103, 157] width 0 height 0
drag, startPoint x: 115, startPoint y: 142, endPoint x: 118, endPoint y: 138, distance: 5.2
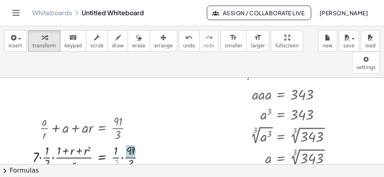
click at [102, 157] on div "· 7 = · 91 · 3 · 1 · r r r + + · ( + ) 2 · 7 · · 1 · 7 · · 1 · 7 ·" at bounding box center [102, 157] width 0 height 0
drag, startPoint x: 50, startPoint y: 143, endPoint x: 44, endPoint y: 137, distance: 9.1
click at [40, 142] on div at bounding box center [85, 156] width 115 height 29
drag, startPoint x: 119, startPoint y: 143, endPoint x: 90, endPoint y: 129, distance: 31.7
click at [91, 142] on div at bounding box center [90, 156] width 108 height 29
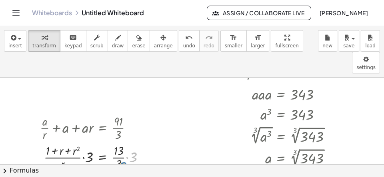
drag, startPoint x: 135, startPoint y: 132, endPoint x: 125, endPoint y: 140, distance: 12.8
click at [125, 142] on div at bounding box center [95, 156] width 119 height 29
drag, startPoint x: 137, startPoint y: 131, endPoint x: 121, endPoint y: 143, distance: 19.5
click at [123, 143] on div at bounding box center [95, 156] width 119 height 29
drag, startPoint x: 60, startPoint y: 143, endPoint x: 125, endPoint y: 131, distance: 66.4
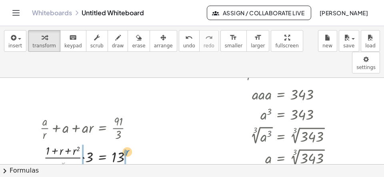
click at [103, 157] on div "· r = 1 · r r r + + · ( + ) 2 13 · · 3" at bounding box center [103, 157] width 0 height 0
drag, startPoint x: 82, startPoint y: 137, endPoint x: 72, endPoint y: 143, distance: 12.4
click at [103, 157] on div "· r = 1 r r + + · ( + ) 2 13 · · 3 · r · r · · r" at bounding box center [103, 157] width 0 height 0
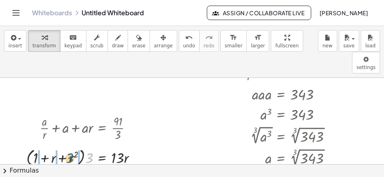
drag, startPoint x: 89, startPoint y: 138, endPoint x: 68, endPoint y: 139, distance: 20.8
click at [68, 145] on div at bounding box center [84, 156] width 125 height 22
drag, startPoint x: 89, startPoint y: 152, endPoint x: 70, endPoint y: 151, distance: 18.8
click at [76, 168] on div at bounding box center [82, 178] width 130 height 20
drag, startPoint x: 58, startPoint y: 153, endPoint x: 45, endPoint y: 154, distance: 12.4
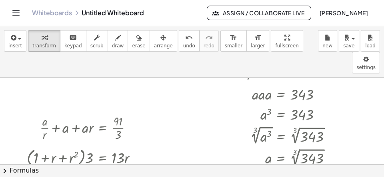
click at [45, 168] on div at bounding box center [82, 178] width 130 height 20
drag, startPoint x: 34, startPoint y: 157, endPoint x: 24, endPoint y: 156, distance: 10.8
click at [103, 176] on div "· 3 = 1 r r + + + 2 13 · · r · · 3 · · 3 · · 3" at bounding box center [103, 179] width 0 height 0
drag, startPoint x: 68, startPoint y: 159, endPoint x: 19, endPoint y: 151, distance: 49.4
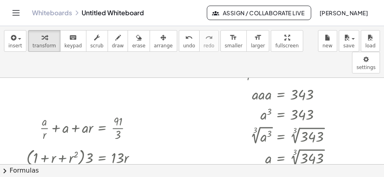
drag, startPoint x: 49, startPoint y: 156, endPoint x: 84, endPoint y: 155, distance: 34.9
click at [84, 168] on div at bounding box center [84, 178] width 125 height 20
drag, startPoint x: 125, startPoint y: 159, endPoint x: 76, endPoint y: 156, distance: 49.3
click at [76, 168] on div at bounding box center [84, 178] width 125 height 20
click at [185, 42] on icon "undo" at bounding box center [189, 38] width 8 height 10
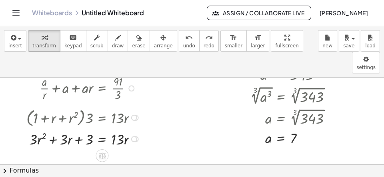
scroll to position [1071, 0]
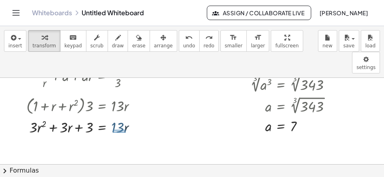
drag, startPoint x: 113, startPoint y: 108, endPoint x: 124, endPoint y: 108, distance: 10.4
click at [115, 127] on div "+ · 3 · r 2 + · 3 · r + 3 = · 13 · r" at bounding box center [108, 128] width 12 height 3
drag, startPoint x: 120, startPoint y: 105, endPoint x: 87, endPoint y: 102, distance: 33.7
click at [85, 116] on div at bounding box center [84, 126] width 125 height 20
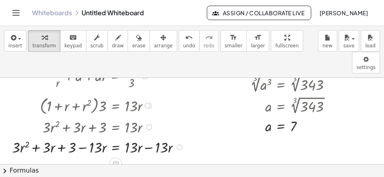
drag, startPoint x: 150, startPoint y: 126, endPoint x: 120, endPoint y: 126, distance: 30.0
click at [150, 136] on div at bounding box center [99, 146] width 183 height 20
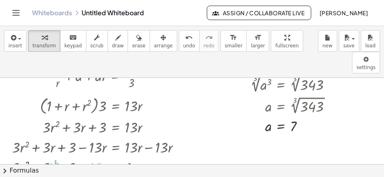
drag, startPoint x: 85, startPoint y: 127, endPoint x: 43, endPoint y: 128, distance: 42.5
click at [116, 76] on div "+ · a · r + a + · a · r = · 91 · 3 + · a · r + · a · ( + 1 + r ) = · 91 · 3 · a…" at bounding box center [116, 76] width 0 height 0
click at [63, 157] on div at bounding box center [99, 167] width 183 height 20
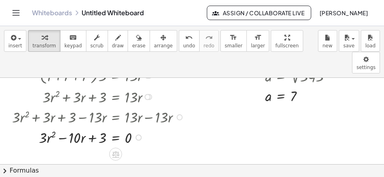
scroll to position [1128, 0]
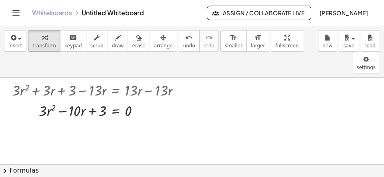
click at [78, 169] on button "chevron_right Formulas" at bounding box center [192, 170] width 384 height 13
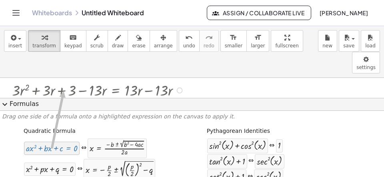
drag, startPoint x: 48, startPoint y: 148, endPoint x: 64, endPoint y: 91, distance: 59.7
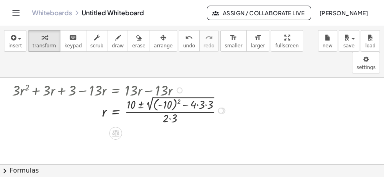
click at [161, 94] on div at bounding box center [121, 110] width 226 height 32
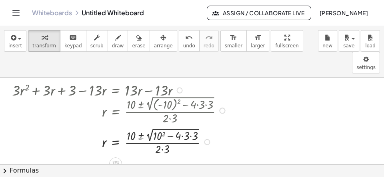
click at [185, 126] on div at bounding box center [121, 141] width 226 height 31
drag, startPoint x: 195, startPoint y: 114, endPoint x: 189, endPoint y: 117, distance: 6.5
click at [193, 126] on div at bounding box center [121, 141] width 226 height 31
click at [189, 126] on div at bounding box center [121, 141] width 226 height 31
click at [155, 126] on div at bounding box center [121, 141] width 226 height 31
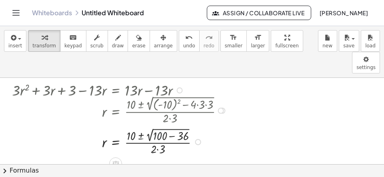
click at [176, 126] on div at bounding box center [121, 141] width 226 height 31
click at [148, 126] on div at bounding box center [121, 141] width 226 height 30
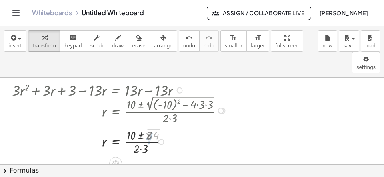
click at [146, 127] on div at bounding box center [121, 141] width 226 height 29
click at [141, 156] on div at bounding box center [121, 170] width 226 height 29
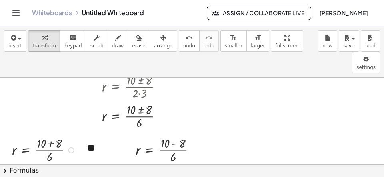
click at [57, 135] on div at bounding box center [45, 149] width 74 height 29
click at [48, 135] on div at bounding box center [37, 149] width 59 height 29
click at [171, 135] on div at bounding box center [169, 149] width 74 height 29
click at [169, 135] on div at bounding box center [159, 149] width 55 height 29
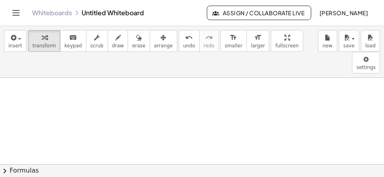
scroll to position [1234, 0]
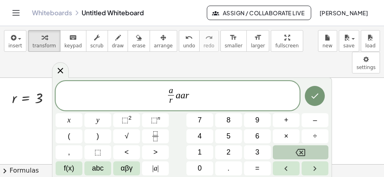
drag, startPoint x: 177, startPoint y: 96, endPoint x: 177, endPoint y: 103, distance: 6.8
click at [177, 97] on var "a" at bounding box center [178, 94] width 5 height 10
click at [70, 152] on button "," at bounding box center [69, 152] width 27 height 14
click at [185, 97] on var "a" at bounding box center [184, 94] width 5 height 10
click at [181, 97] on var "a" at bounding box center [179, 94] width 5 height 10
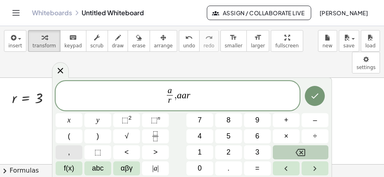
click at [69, 153] on span "," at bounding box center [69, 152] width 2 height 11
click at [318, 99] on icon "Done" at bounding box center [315, 96] width 10 height 10
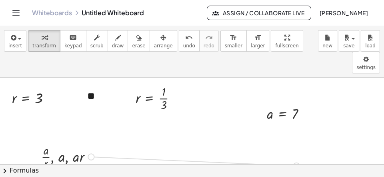
drag, startPoint x: 91, startPoint y: 135, endPoint x: 305, endPoint y: 145, distance: 214.1
drag, startPoint x: 14, startPoint y: 74, endPoint x: 44, endPoint y: 138, distance: 70.2
click at [26, 98] on div "r r = 3" at bounding box center [26, 98] width 0 height 0
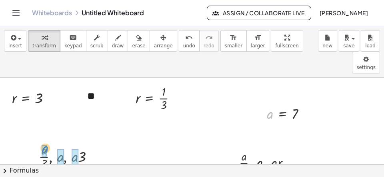
drag, startPoint x: 269, startPoint y: 90, endPoint x: 44, endPoint y: 124, distance: 227.6
click at [283, 114] on div "a a = 7" at bounding box center [283, 114] width 0 height 0
drag, startPoint x: 136, startPoint y: 78, endPoint x: 241, endPoint y: 153, distance: 129.0
click at [149, 99] on div "r r = · 3 · 1" at bounding box center [149, 99] width 0 height 0
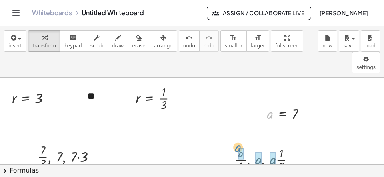
drag, startPoint x: 265, startPoint y: 93, endPoint x: 232, endPoint y: 131, distance: 49.4
click at [283, 114] on div "a a = 7" at bounding box center [283, 114] width 0 height 0
drag, startPoint x: 239, startPoint y: 155, endPoint x: 239, endPoint y: 134, distance: 21.2
click at [237, 144] on div at bounding box center [267, 162] width 77 height 36
click at [242, 147] on div at bounding box center [268, 161] width 82 height 29
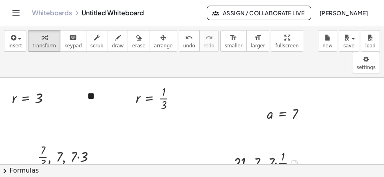
click at [279, 147] on div at bounding box center [267, 161] width 77 height 29
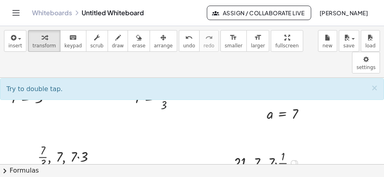
click at [277, 147] on div at bounding box center [267, 161] width 77 height 29
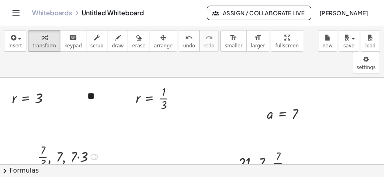
click at [82, 141] on div at bounding box center [70, 155] width 72 height 29
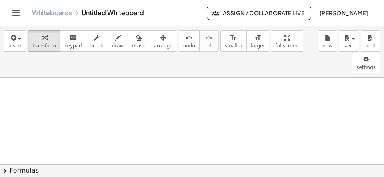
scroll to position [1394, 0]
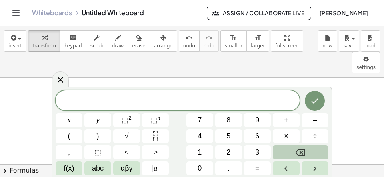
scroll to position [7, 0]
click at [66, 134] on button "(" at bounding box center [69, 136] width 27 height 14
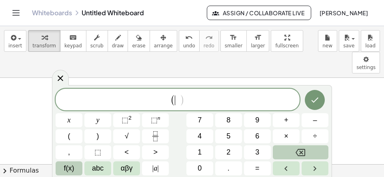
click at [78, 168] on button "f(x)" at bounding box center [69, 168] width 27 height 14
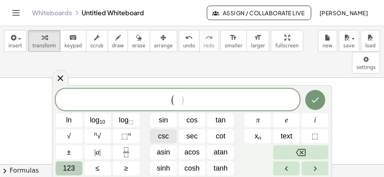
click at [164, 133] on span "csc" at bounding box center [163, 136] width 11 height 11
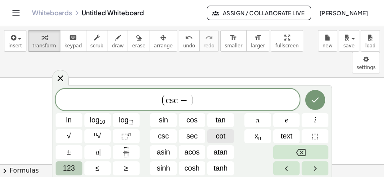
click at [223, 133] on span "cot" at bounding box center [221, 136] width 10 height 11
click at [223, 98] on span "( c s c − c o t ) ​" at bounding box center [178, 99] width 244 height 13
click at [75, 164] on button "123" at bounding box center [69, 168] width 27 height 14
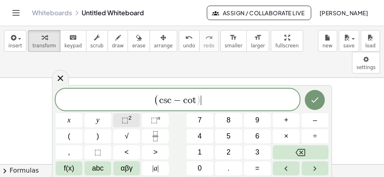
click at [131, 119] on sup "2" at bounding box center [130, 118] width 3 height 6
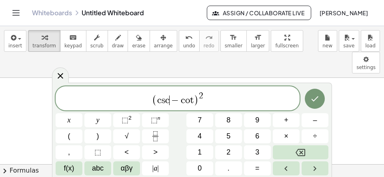
click at [171, 99] on span "−" at bounding box center [176, 100] width 12 height 10
click at [129, 169] on span "αβγ" at bounding box center [127, 168] width 12 height 11
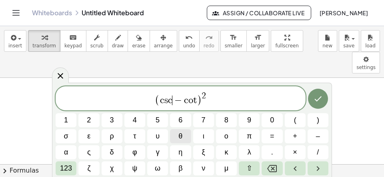
click at [181, 139] on span "θ" at bounding box center [181, 136] width 4 height 11
click at [200, 100] on span "c s c θ ​ − c o t" at bounding box center [178, 100] width 43 height 10
click at [180, 132] on span "θ" at bounding box center [181, 136] width 4 height 11
click at [314, 101] on button "Done" at bounding box center [318, 99] width 20 height 20
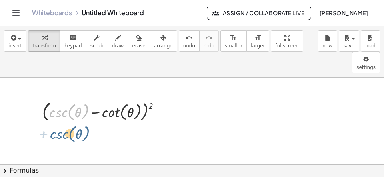
drag, startPoint x: 60, startPoint y: 91, endPoint x: 61, endPoint y: 114, distance: 22.8
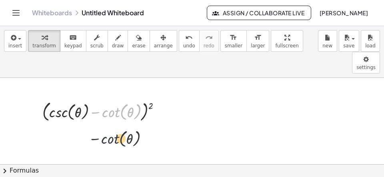
drag, startPoint x: 117, startPoint y: 88, endPoint x: 115, endPoint y: 124, distance: 36.1
click at [98, 112] on div "− cot ( , θ ) ( + csc ( , θ ) − cot ( , θ ) ) 2" at bounding box center [98, 112] width 0 height 0
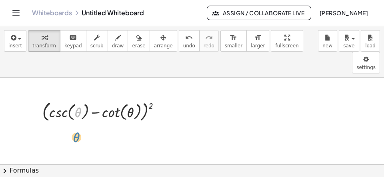
drag, startPoint x: 75, startPoint y: 93, endPoint x: 75, endPoint y: 117, distance: 24.0
click at [98, 112] on div "θ ( + csc ( , θ ) − cot ( , θ ) ) 2" at bounding box center [98, 112] width 0 height 0
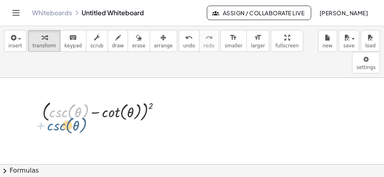
drag, startPoint x: 61, startPoint y: 93, endPoint x: 59, endPoint y: 107, distance: 13.8
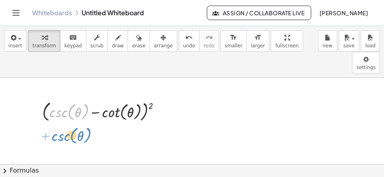
drag, startPoint x: 61, startPoint y: 91, endPoint x: 64, endPoint y: 117, distance: 25.4
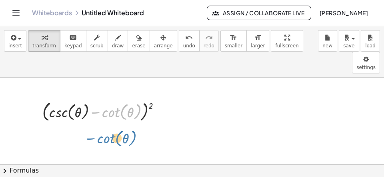
drag, startPoint x: 120, startPoint y: 95, endPoint x: 116, endPoint y: 114, distance: 19.6
click at [98, 112] on div "− cot ( , θ ) ( + csc ( , θ ) − cot ( , θ ) ) 2" at bounding box center [98, 112] width 0 height 0
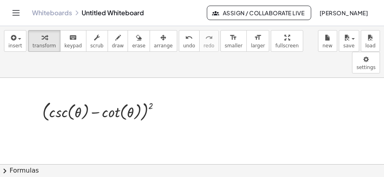
click at [122, 176] on button "chevron_right Formulas" at bounding box center [192, 170] width 384 height 13
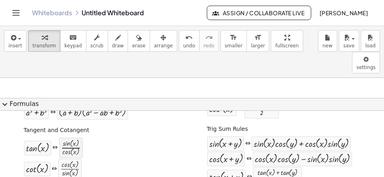
scroll to position [267, 0]
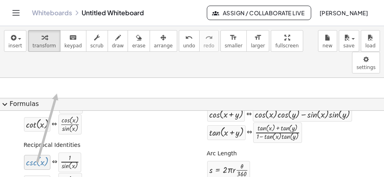
drag, startPoint x: 34, startPoint y: 166, endPoint x: 58, endPoint y: 91, distance: 78.3
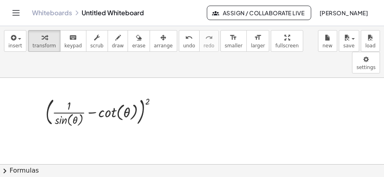
click at [54, 171] on button "chevron_right Formulas" at bounding box center [192, 170] width 384 height 13
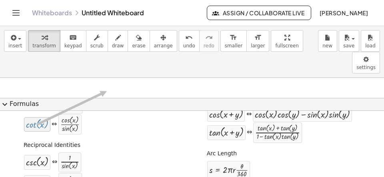
drag, startPoint x: 34, startPoint y: 129, endPoint x: 108, endPoint y: 90, distance: 83.3
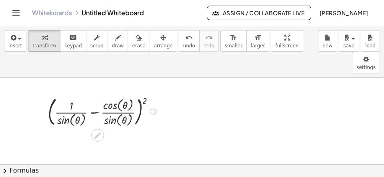
click at [97, 93] on div at bounding box center [104, 110] width 121 height 34
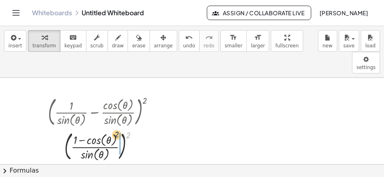
drag, startPoint x: 128, startPoint y: 114, endPoint x: 113, endPoint y: 116, distance: 15.4
click at [114, 128] on div at bounding box center [104, 145] width 121 height 34
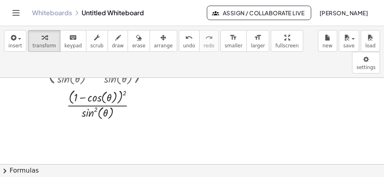
scroll to position [1449, 0]
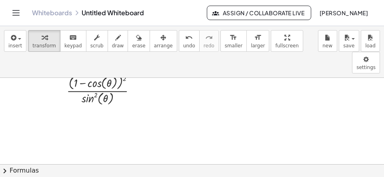
drag, startPoint x: 113, startPoint y: 172, endPoint x: 106, endPoint y: 171, distance: 7.6
click at [113, 172] on button "chevron_right Formulas" at bounding box center [192, 170] width 384 height 13
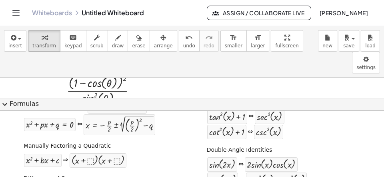
scroll to position [0, 0]
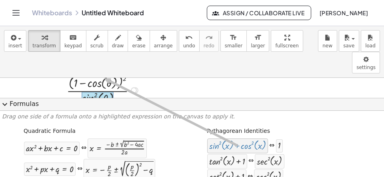
drag, startPoint x: 223, startPoint y: 145, endPoint x: 104, endPoint y: 78, distance: 136.5
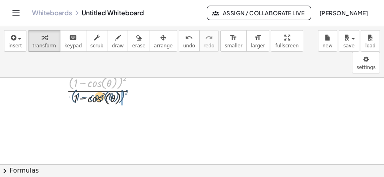
drag, startPoint x: 119, startPoint y: 60, endPoint x: 121, endPoint y: 74, distance: 14.6
click at [98, 90] on div "· ( + 1 − cos ( , θ ) ) 2 θ 1 · cos ( , θ ) · ( + − ) 2 ( + 1 − cos ( , ) 2 )" at bounding box center [98, 90] width 0 height 0
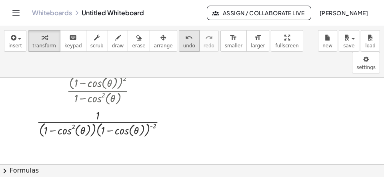
click at [183, 45] on span "undo" at bounding box center [189, 46] width 12 height 6
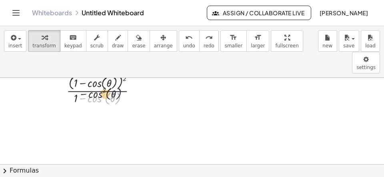
drag, startPoint x: 120, startPoint y: 82, endPoint x: 121, endPoint y: 61, distance: 20.5
click at [121, 72] on div at bounding box center [104, 89] width 121 height 34
click at [107, 173] on button "chevron_right Formulas" at bounding box center [192, 170] width 384 height 13
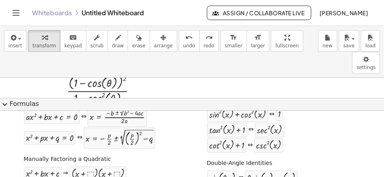
scroll to position [89, 0]
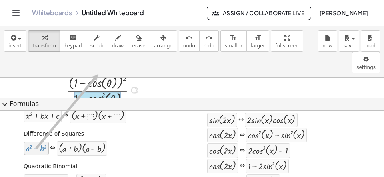
drag, startPoint x: 40, startPoint y: 152, endPoint x: 98, endPoint y: 74, distance: 97.1
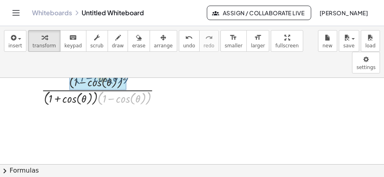
drag, startPoint x: 149, startPoint y: 83, endPoint x: 124, endPoint y: 62, distance: 32.4
click at [98, 90] on div "· ( + 1 − cos ( , θ ) ) · ( + 1 − cos ( , θ ) ) 2 · ( + 1 + cos ( , θ ) ) · ( +…" at bounding box center [98, 90] width 0 height 0
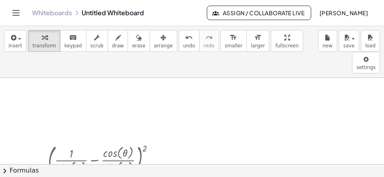
scroll to position [1398, 0]
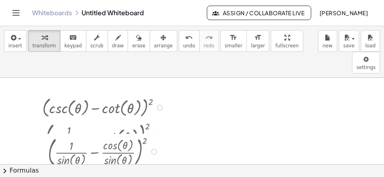
drag, startPoint x: 153, startPoint y: 86, endPoint x: 151, endPoint y: 136, distance: 50.1
click at [98, 151] on div "( + · 1 · sin ( , θ ) − · cos ( , θ ) · sin ( , θ ) ) 2" at bounding box center [98, 151] width 0 height 0
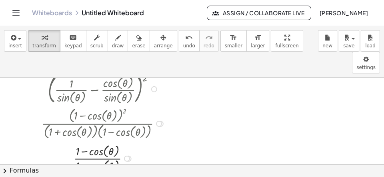
scroll to position [1501, 0]
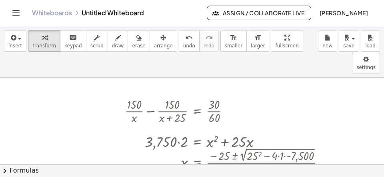
scroll to position [1501, 0]
